Goal: Navigation & Orientation: Understand site structure

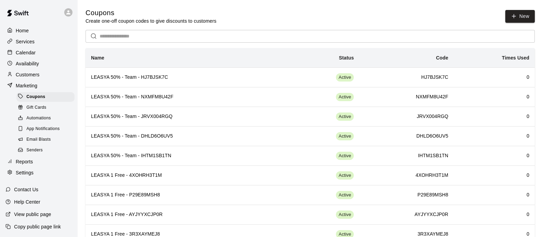
click at [29, 47] on div "Services" at bounding box center [38, 41] width 66 height 10
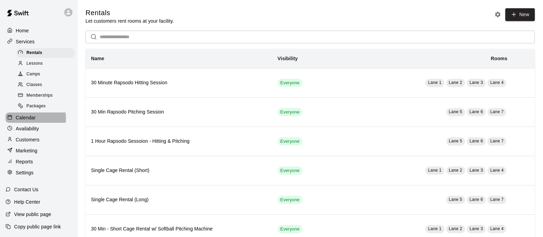
click at [25, 121] on p "Calendar" at bounding box center [26, 117] width 20 height 7
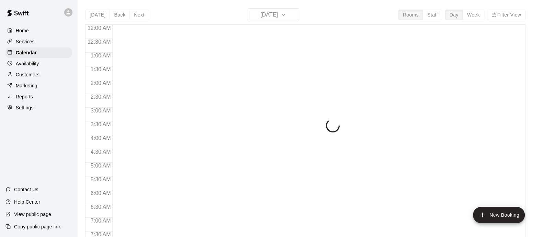
scroll to position [440, 0]
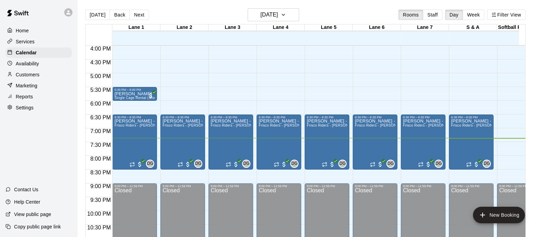
drag, startPoint x: 138, startPoint y: 13, endPoint x: 146, endPoint y: 18, distance: 9.1
click at [138, 13] on button "Next" at bounding box center [138, 15] width 19 height 10
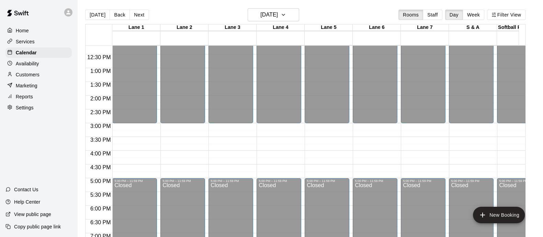
scroll to position [354, 0]
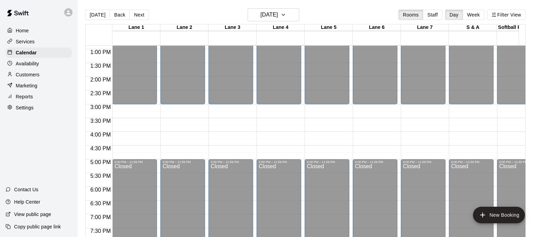
click at [20, 29] on p "Home" at bounding box center [22, 30] width 13 height 7
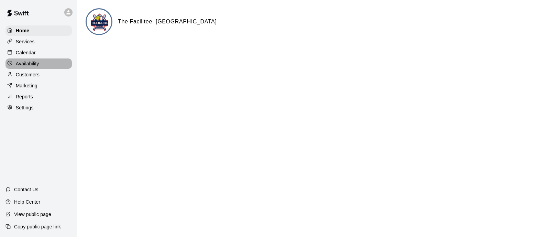
click at [34, 66] on p "Availability" at bounding box center [27, 63] width 23 height 7
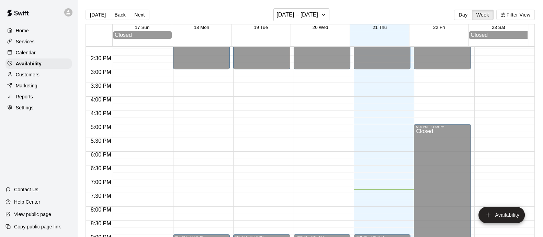
scroll to position [376, 0]
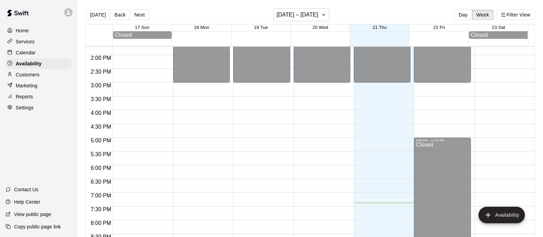
click at [27, 78] on p "Customers" at bounding box center [28, 74] width 24 height 7
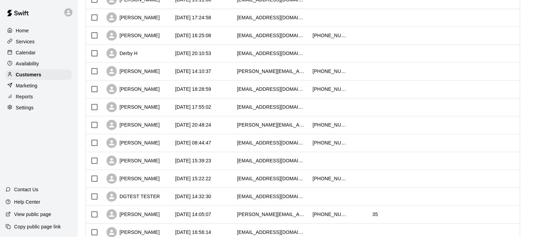
scroll to position [357, 0]
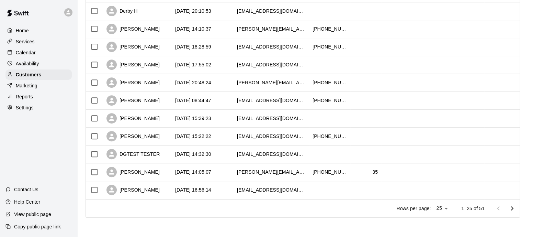
drag, startPoint x: 515, startPoint y: 204, endPoint x: 510, endPoint y: 205, distance: 4.5
click at [515, 204] on icon "Go to next page" at bounding box center [512, 208] width 8 height 8
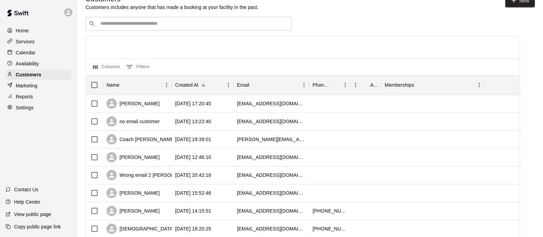
scroll to position [13, 0]
click at [18, 26] on div "Home" at bounding box center [38, 30] width 66 height 10
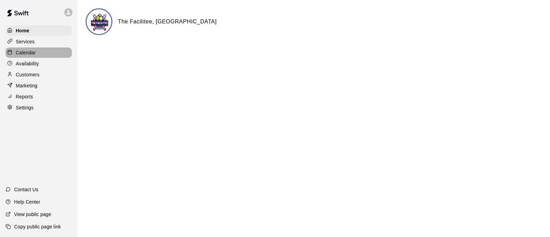
click at [23, 54] on p "Calendar" at bounding box center [26, 52] width 20 height 7
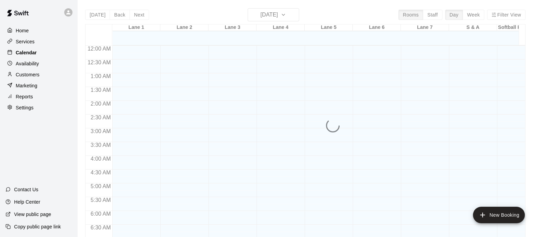
scroll to position [440, 0]
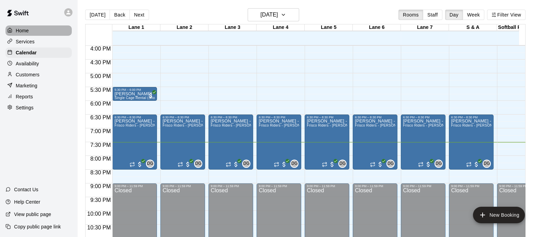
click at [24, 31] on p "Home" at bounding box center [22, 30] width 13 height 7
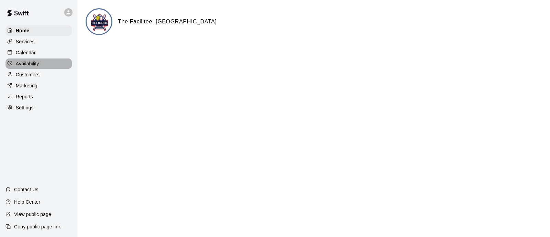
click at [23, 67] on p "Availability" at bounding box center [27, 63] width 23 height 7
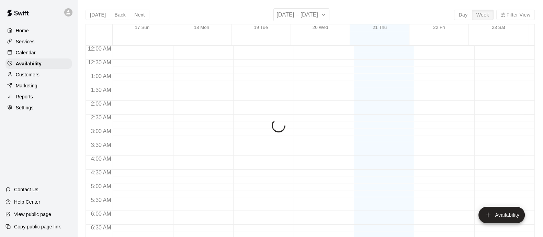
scroll to position [460, 0]
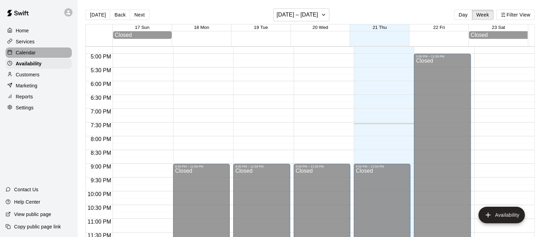
click at [29, 50] on p "Calendar" at bounding box center [26, 52] width 20 height 7
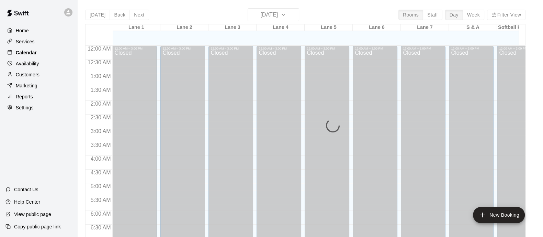
scroll to position [440, 0]
